Goal: Task Accomplishment & Management: Manage account settings

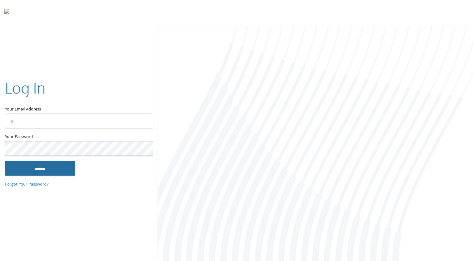
type input "**********"
click at [61, 172] on input "******" at bounding box center [40, 167] width 70 height 15
type input "**********"
click at [65, 171] on input "******" at bounding box center [40, 167] width 70 height 15
